Goal: Information Seeking & Learning: Learn about a topic

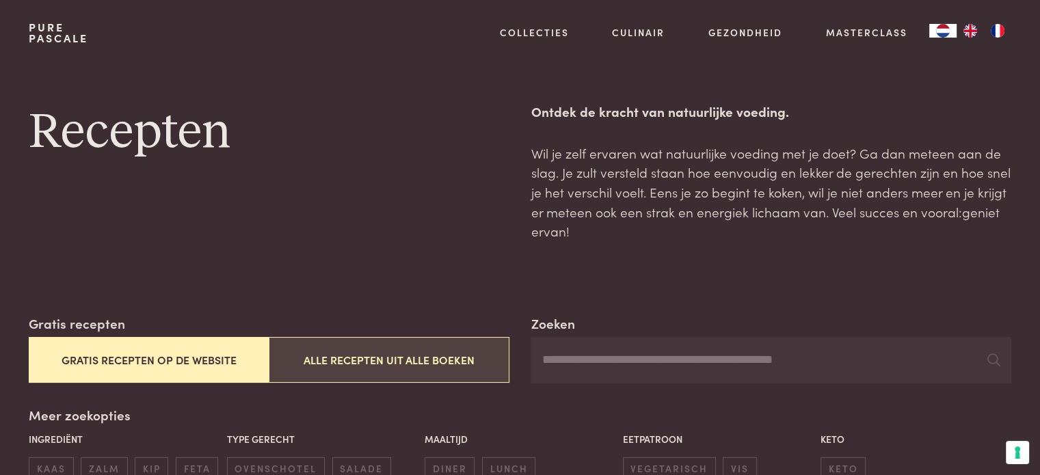
click at [388, 355] on button "Alle recepten uit alle boeken" at bounding box center [389, 360] width 240 height 46
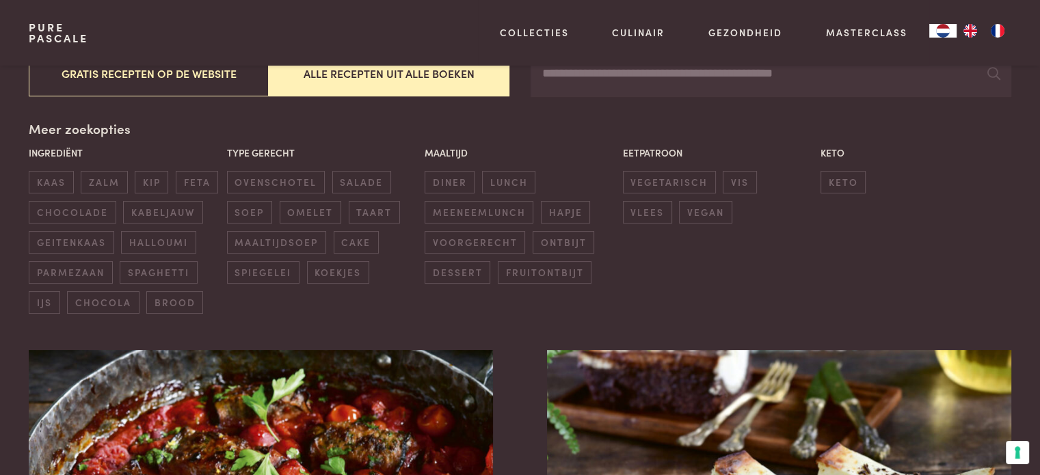
scroll to position [168, 0]
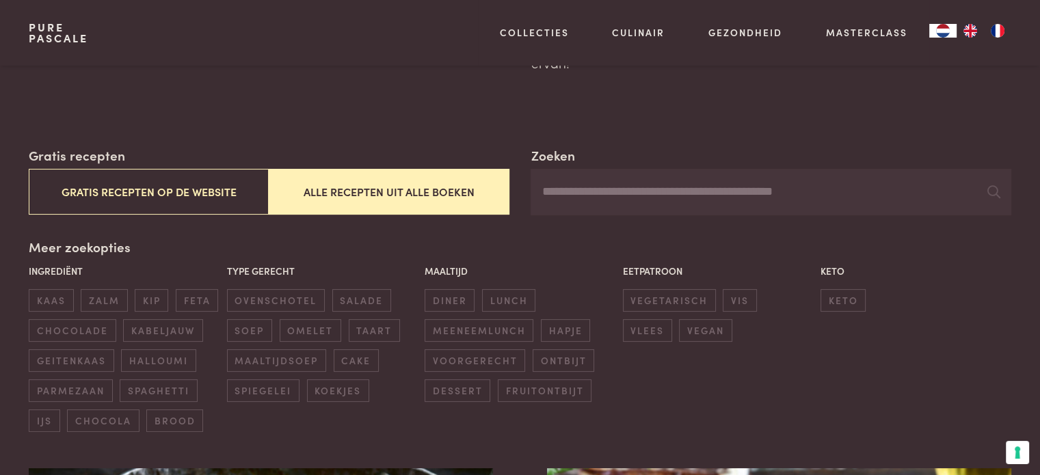
click at [619, 192] on input "Zoeken" at bounding box center [771, 192] width 480 height 47
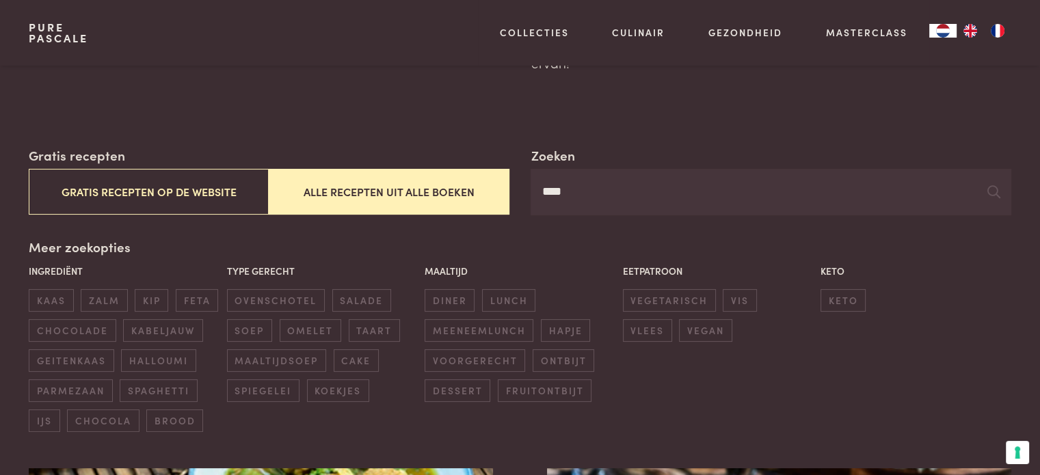
type input "****"
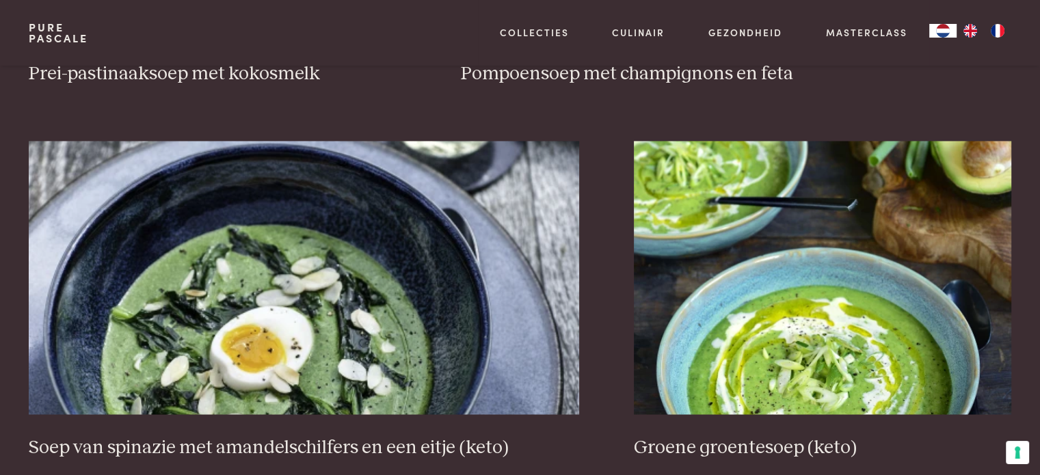
scroll to position [2524, 0]
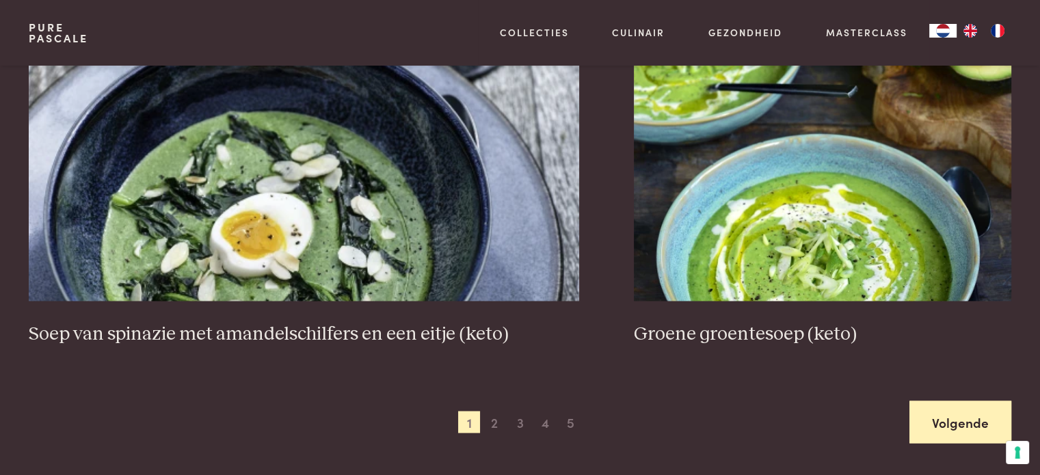
click at [947, 415] on link "Volgende" at bounding box center [961, 422] width 102 height 43
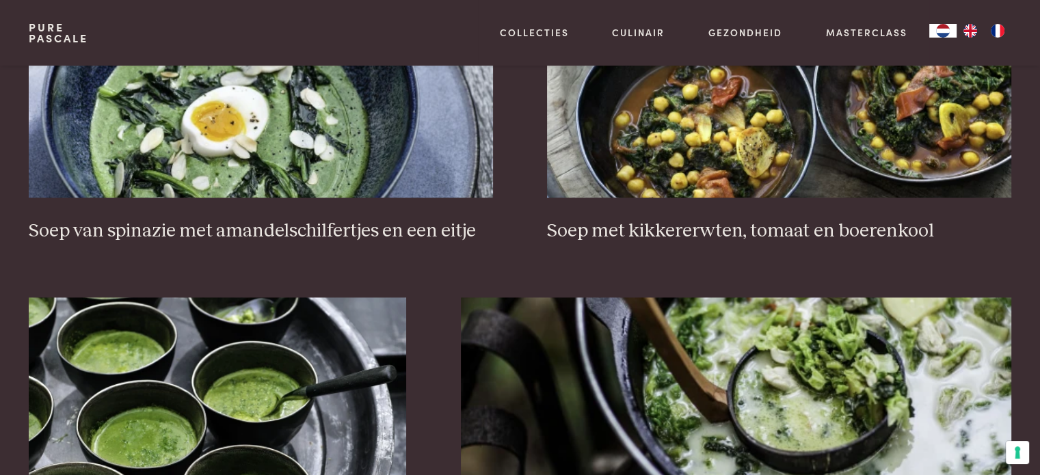
scroll to position [1665, 0]
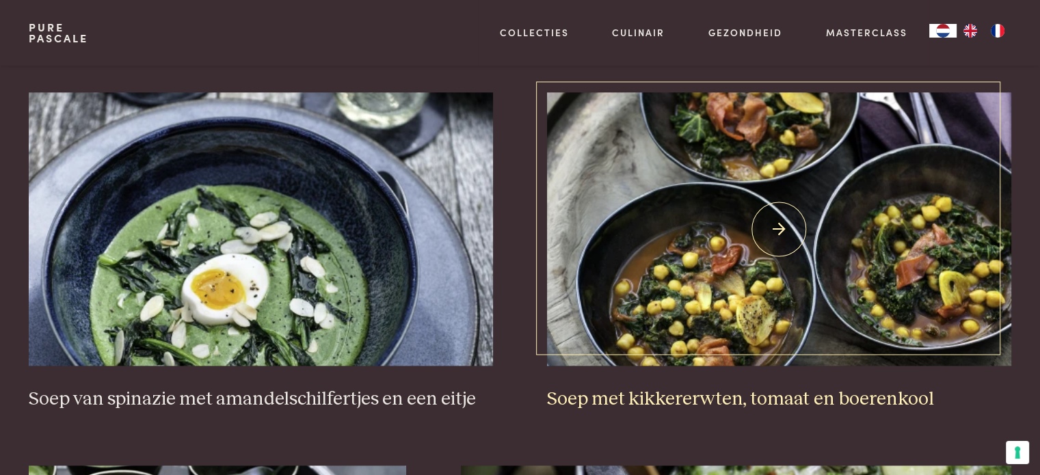
click at [732, 265] on img at bounding box center [779, 229] width 464 height 274
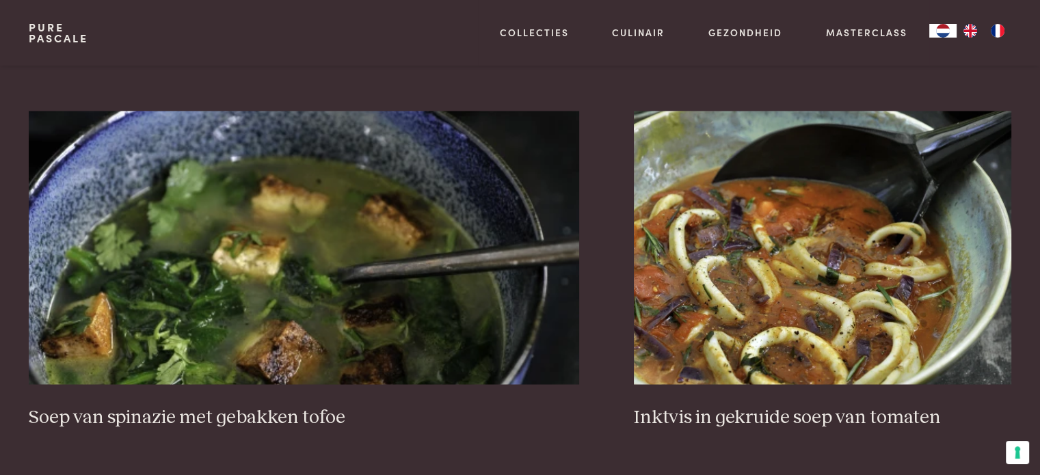
scroll to position [2457, 0]
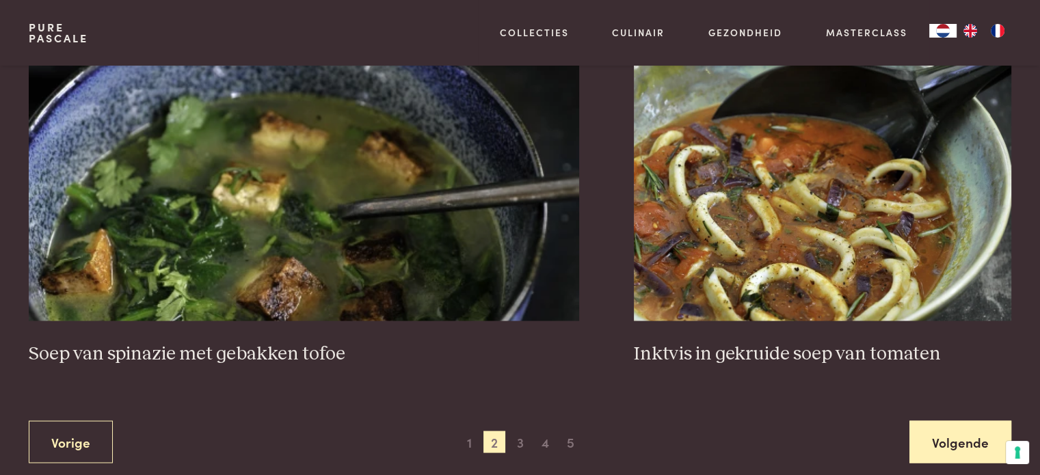
click at [948, 437] on link "Volgende" at bounding box center [961, 442] width 102 height 43
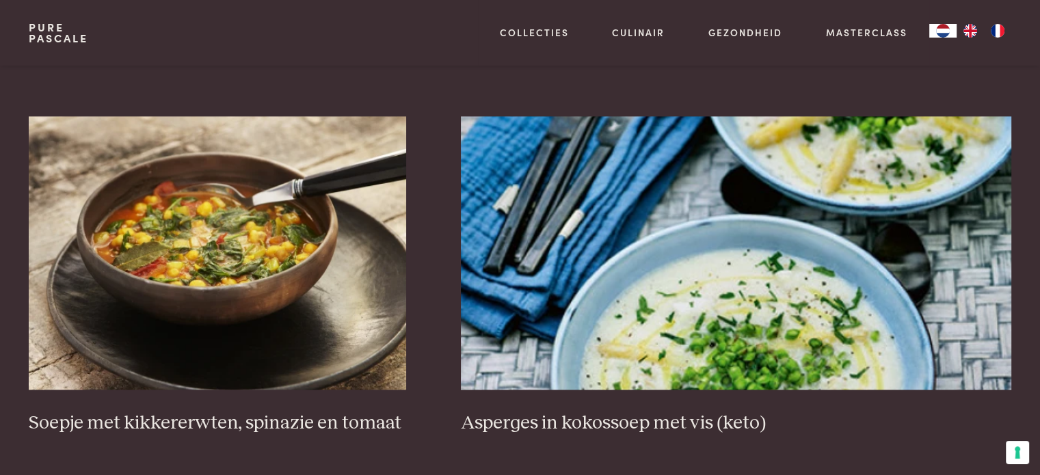
scroll to position [2022, 0]
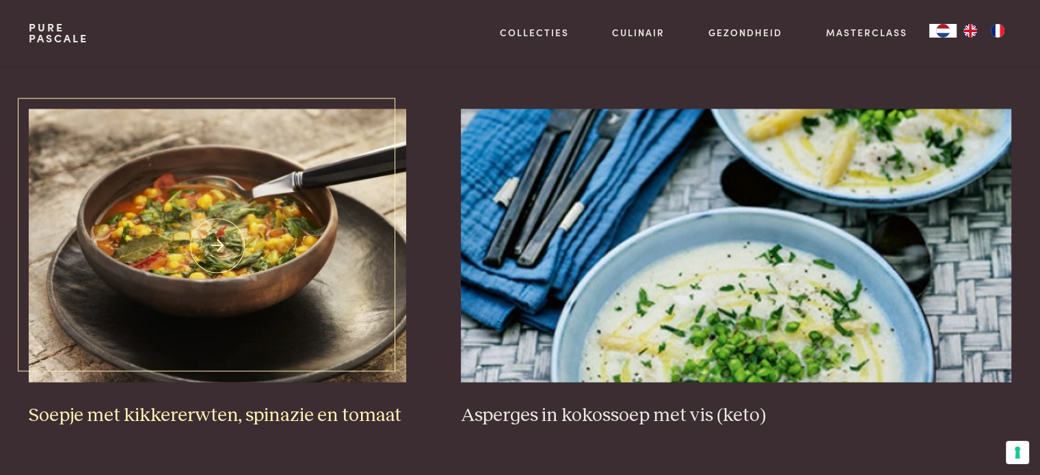
click at [227, 276] on img at bounding box center [218, 246] width 378 height 274
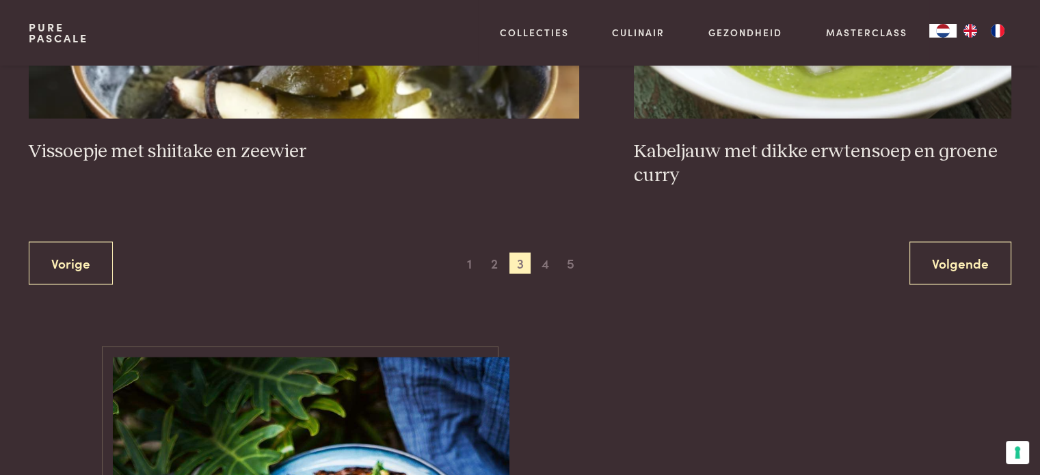
scroll to position [2695, 0]
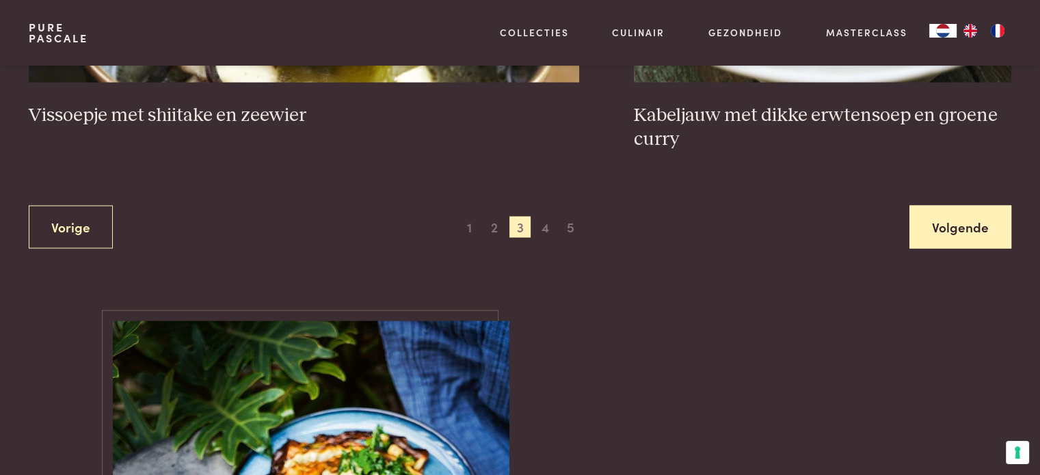
click at [979, 230] on link "Volgende" at bounding box center [961, 227] width 102 height 43
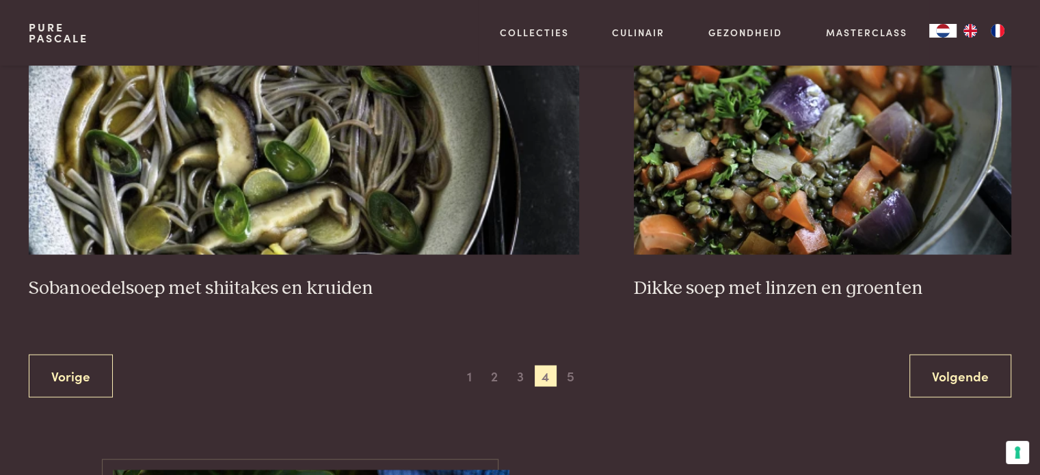
scroll to position [2574, 0]
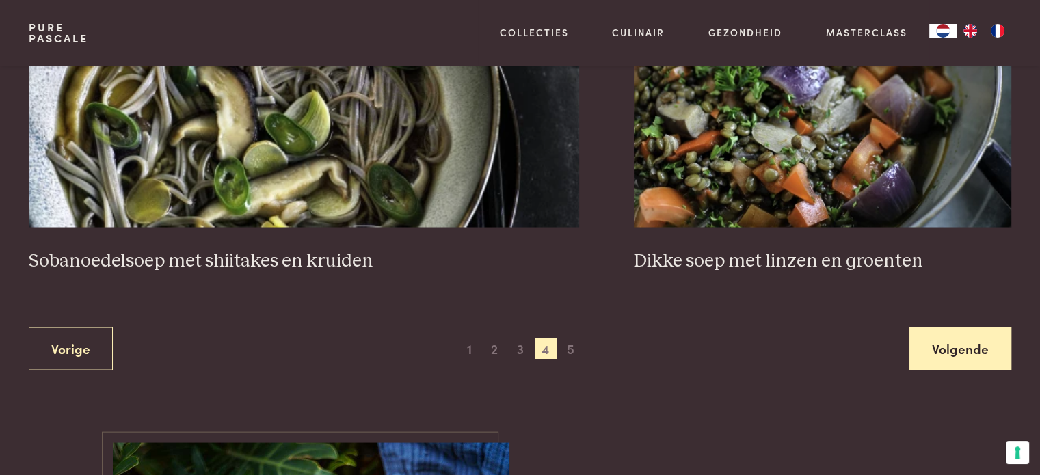
click at [979, 347] on link "Volgende" at bounding box center [961, 348] width 102 height 43
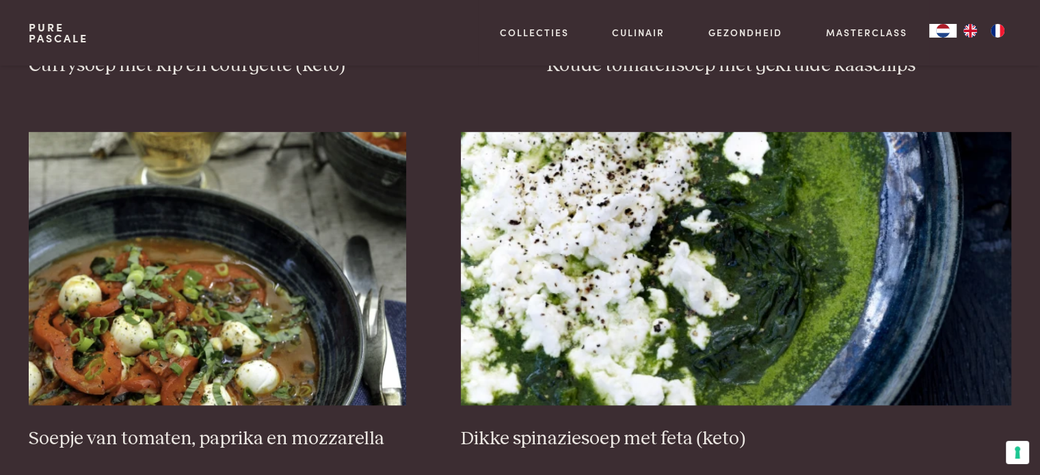
scroll to position [815, 0]
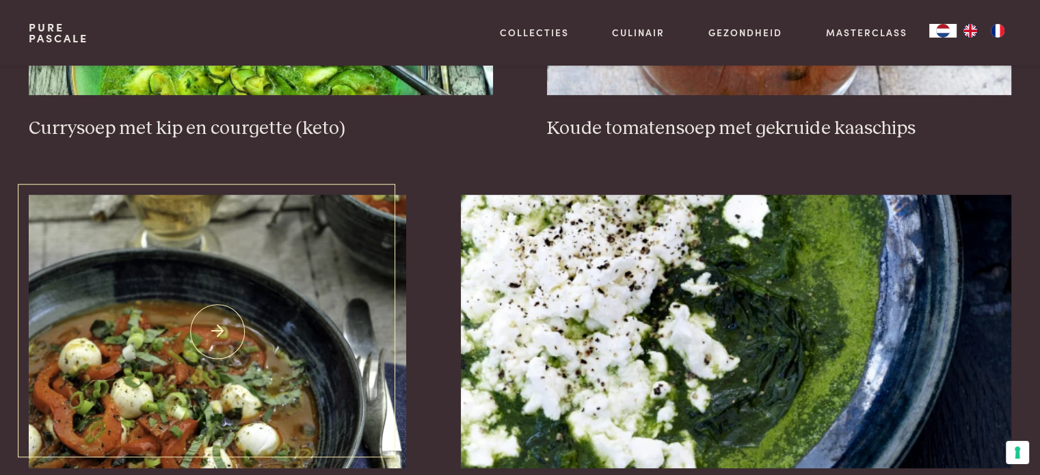
click at [246, 331] on img at bounding box center [218, 332] width 378 height 274
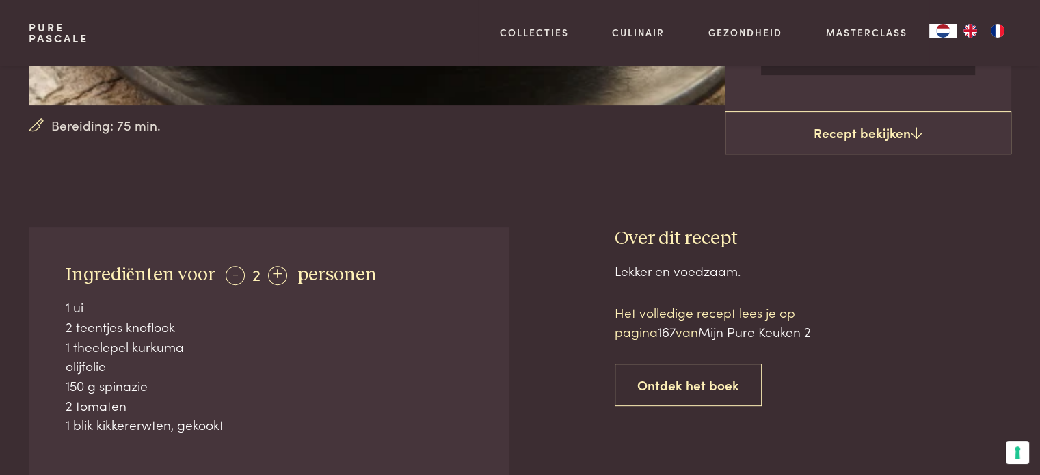
scroll to position [395, 0]
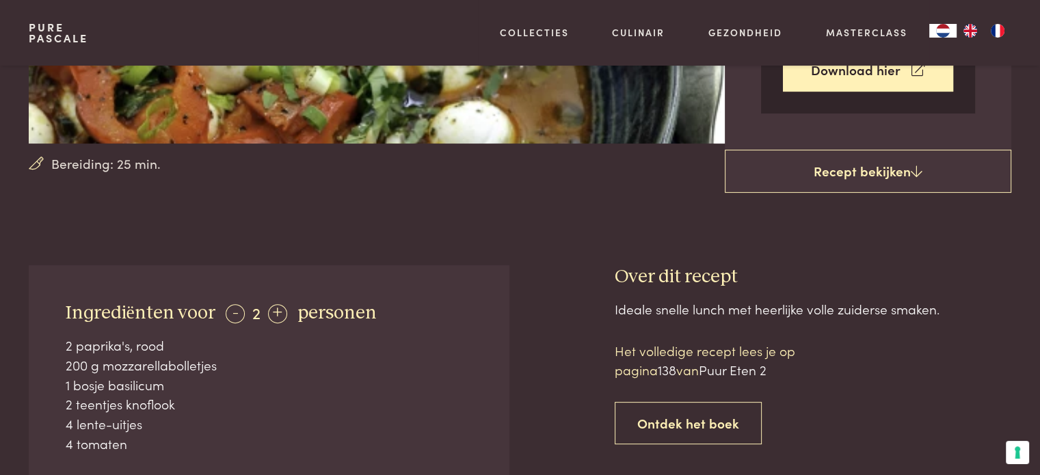
scroll to position [373, 0]
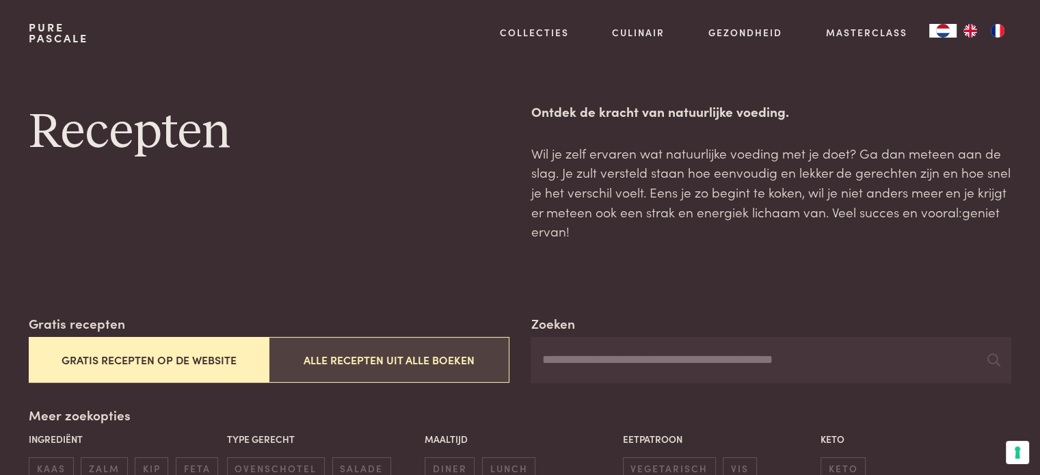
click at [391, 360] on button "Alle recepten uit alle boeken" at bounding box center [389, 360] width 240 height 46
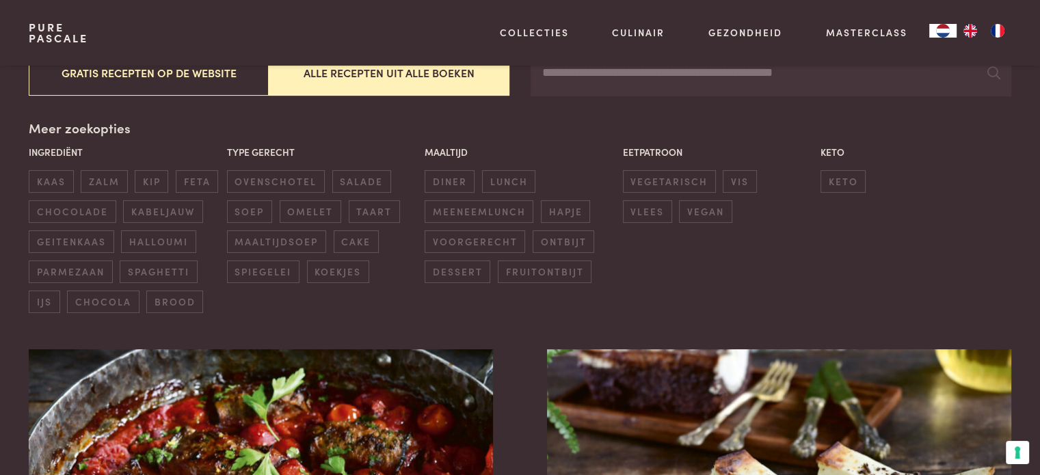
scroll to position [232, 0]
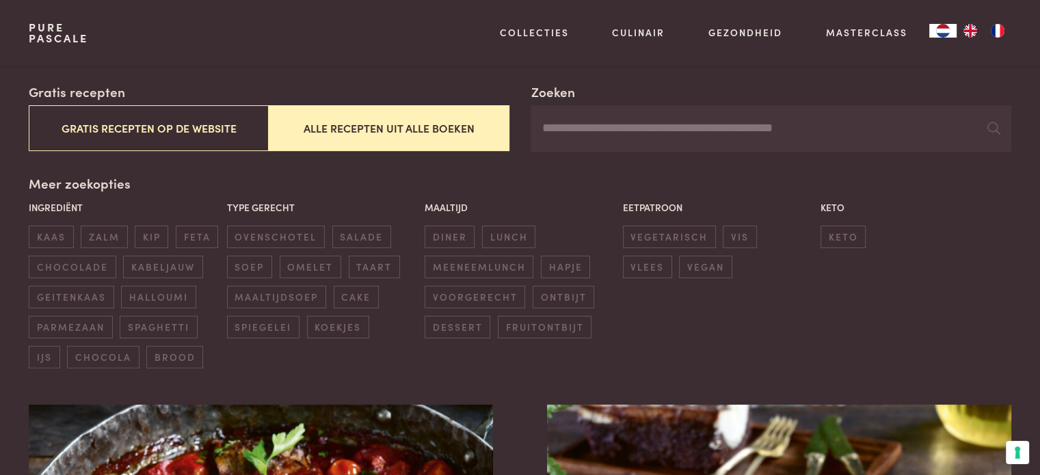
click at [599, 129] on input "Zoeken" at bounding box center [771, 128] width 480 height 47
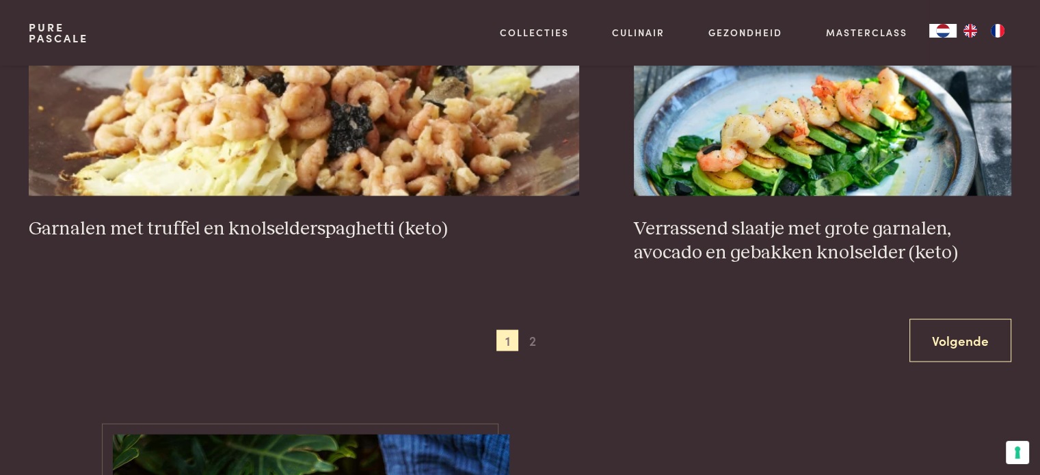
scroll to position [2622, 0]
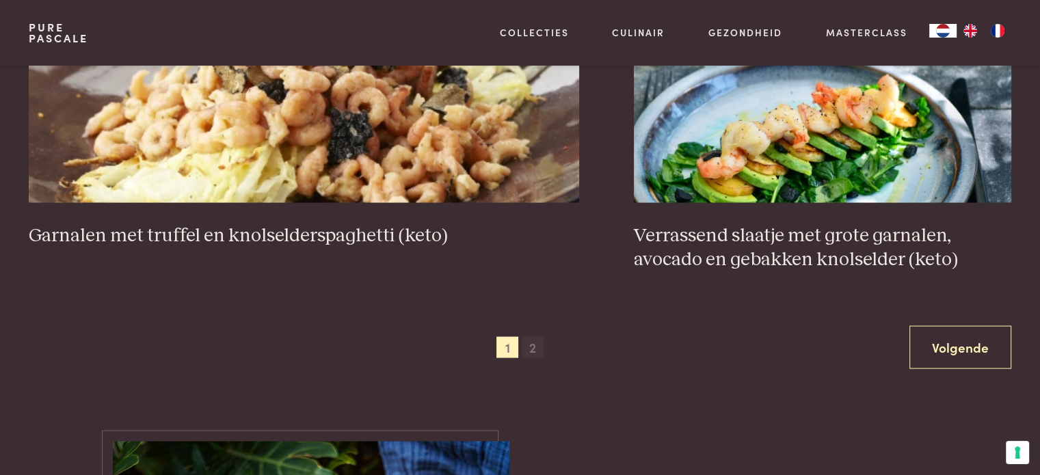
type input "**********"
click at [535, 351] on span "2" at bounding box center [533, 348] width 22 height 22
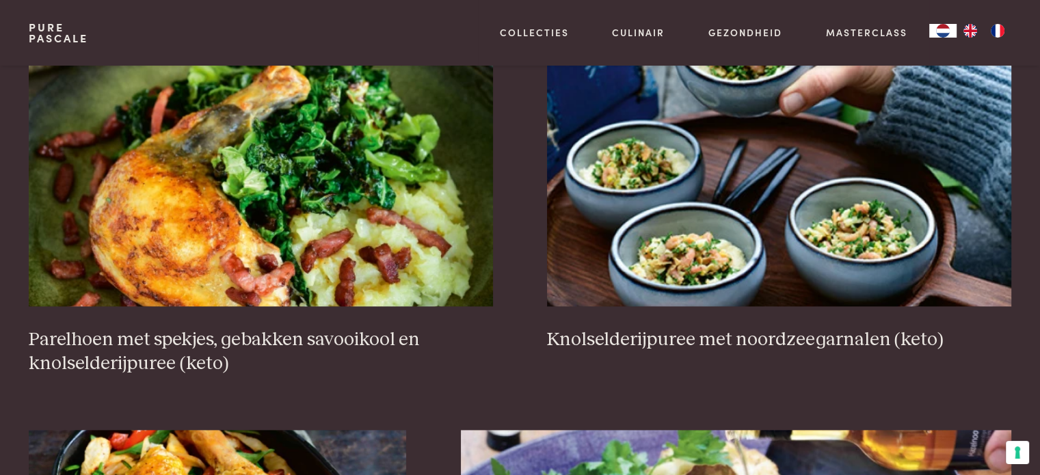
scroll to position [1744, 0]
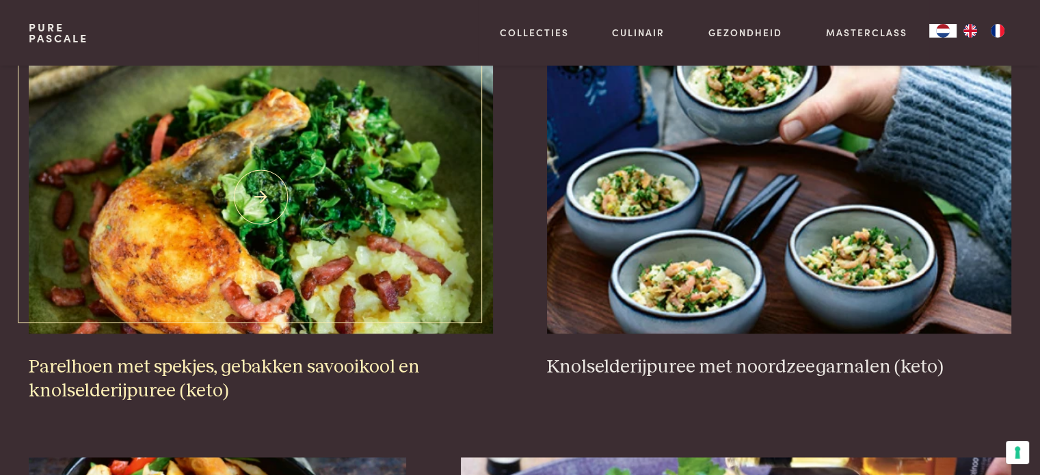
click at [308, 258] on img at bounding box center [261, 197] width 464 height 274
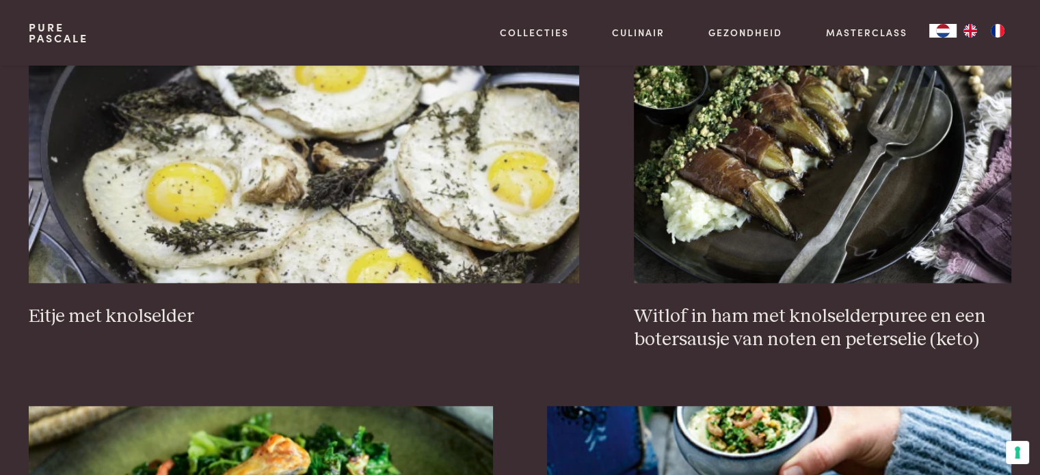
scroll to position [1388, 0]
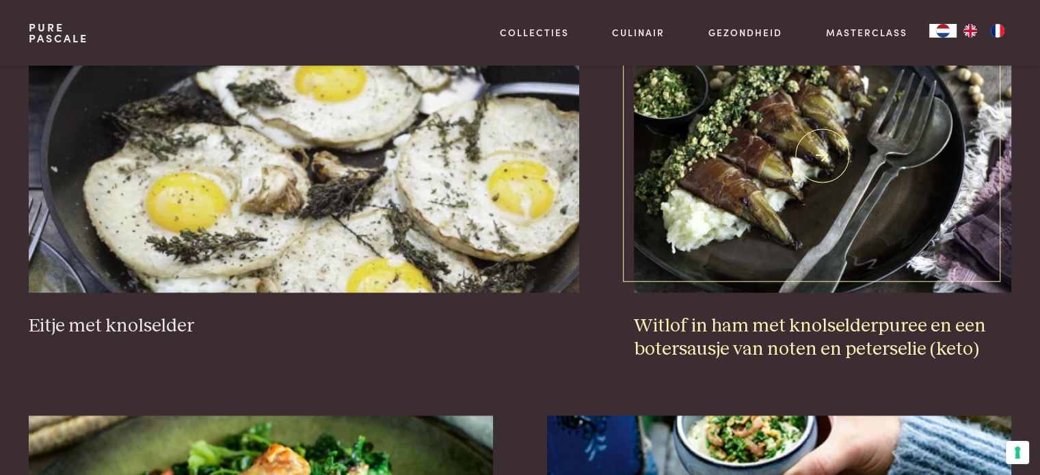
click at [813, 178] on img at bounding box center [823, 156] width 378 height 274
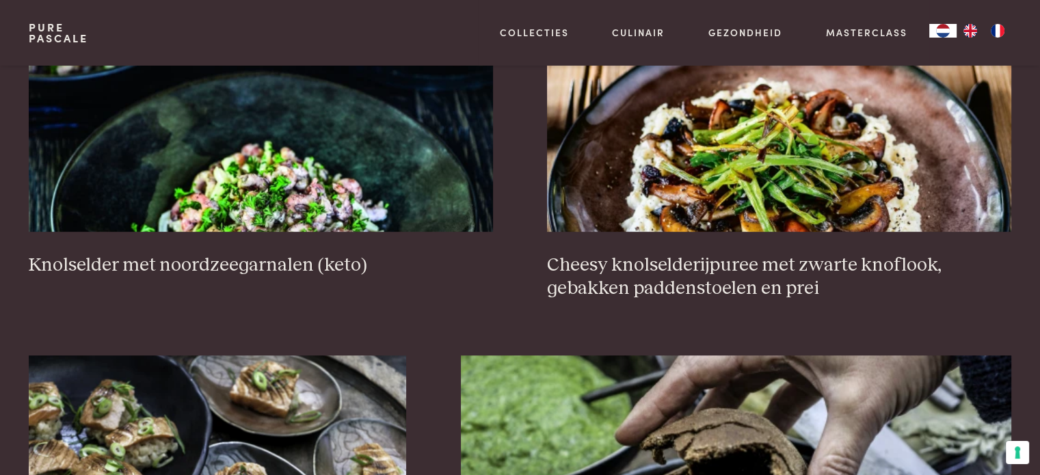
scroll to position [659, 0]
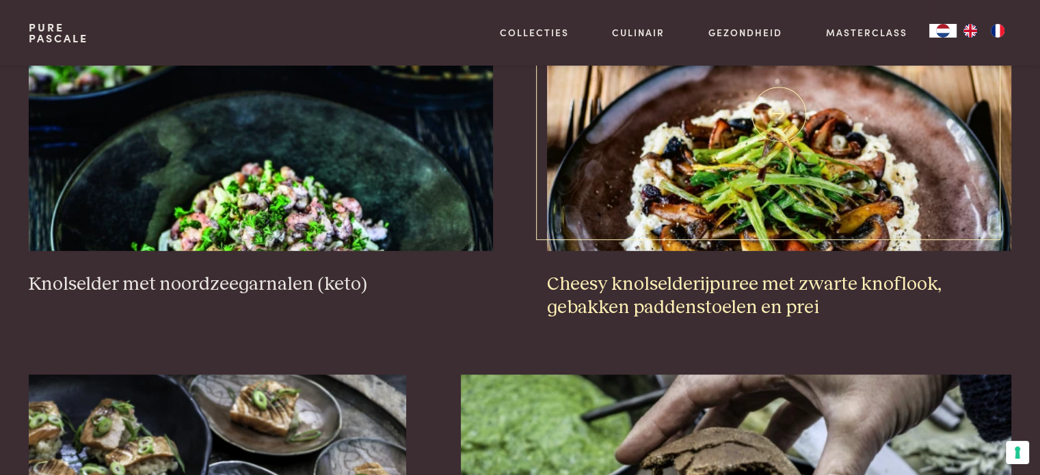
click at [710, 174] on img at bounding box center [779, 114] width 464 height 274
click at [747, 165] on img at bounding box center [779, 114] width 464 height 274
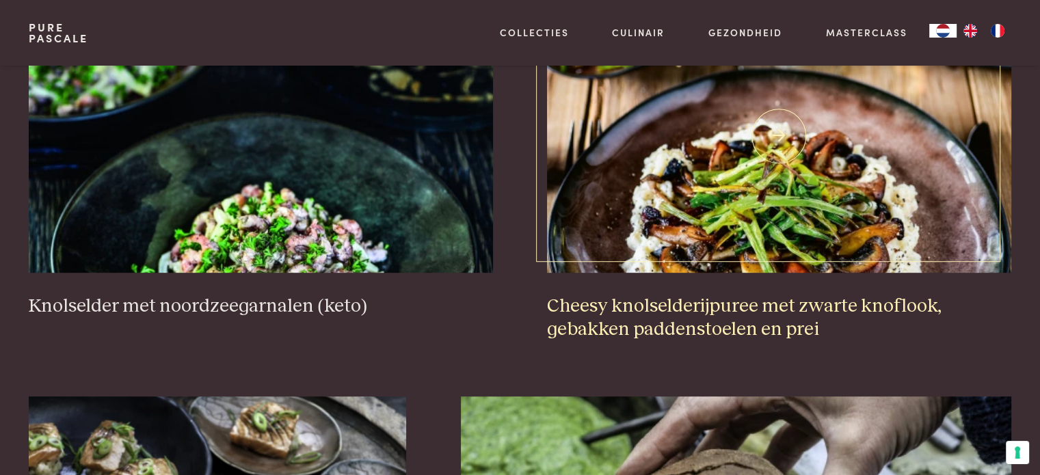
scroll to position [632, 0]
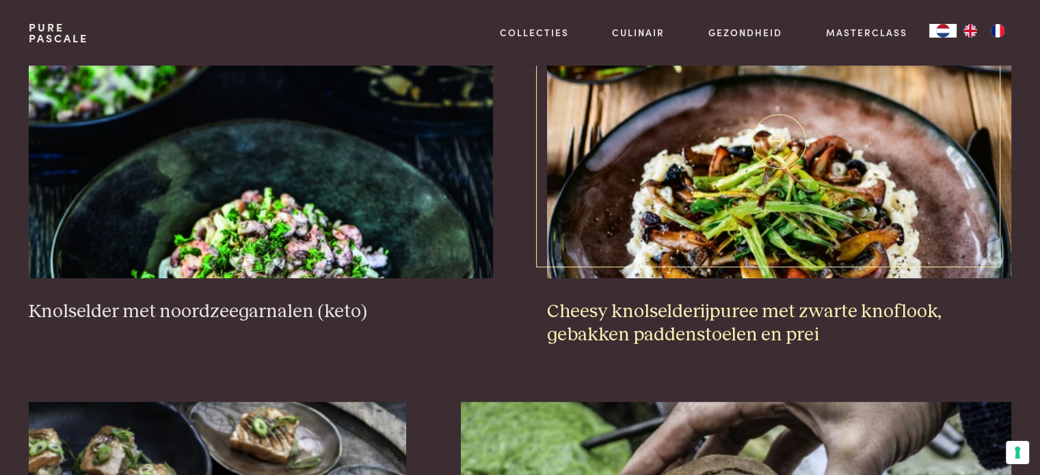
click at [769, 151] on img at bounding box center [779, 142] width 464 height 274
click at [770, 137] on img at bounding box center [779, 142] width 464 height 274
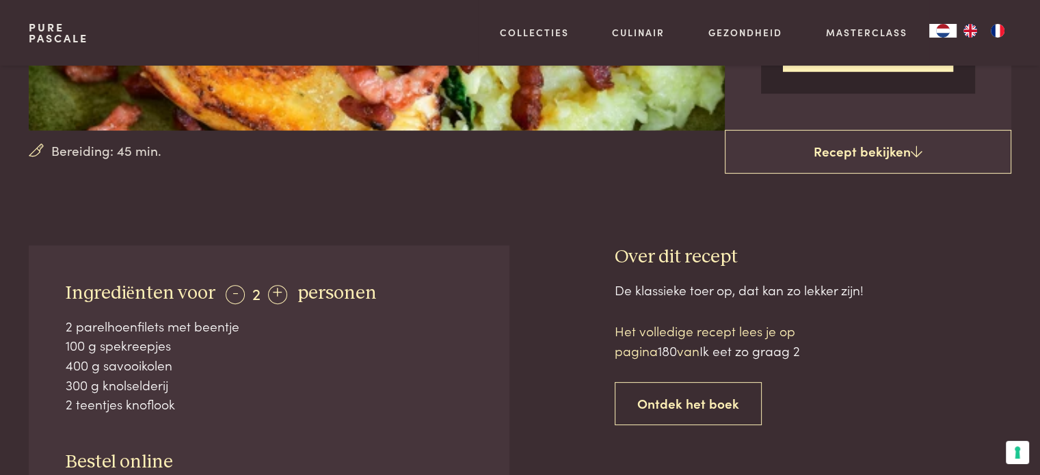
scroll to position [383, 0]
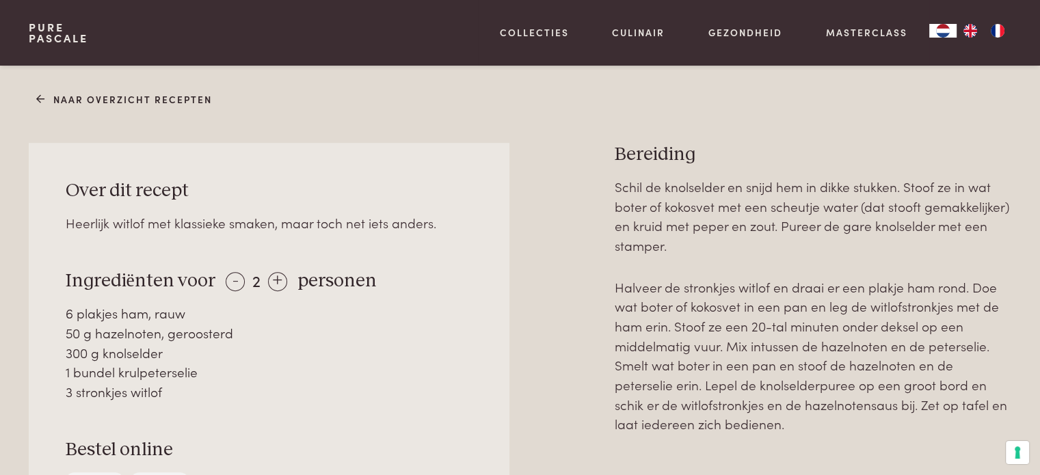
scroll to position [583, 0]
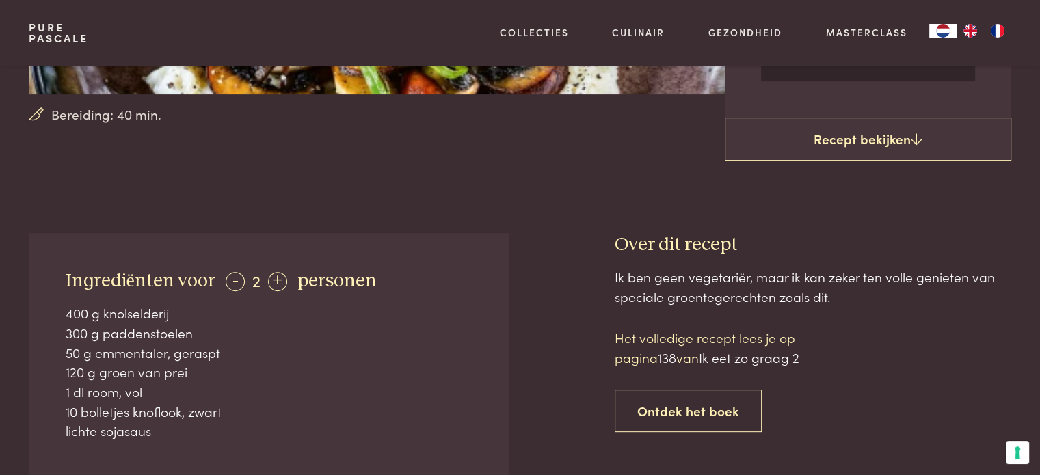
scroll to position [428, 0]
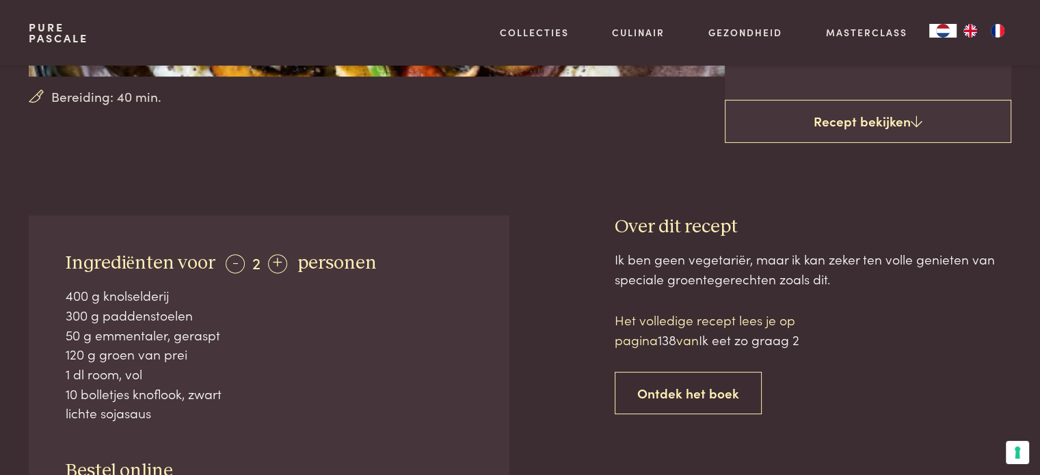
click at [1038, 461] on div "Ingrediënten voor - 2 + personen 400 g knolselderij 300 g paddenstoelen 50 g em…" at bounding box center [520, 448] width 1040 height 466
